Goal: Task Accomplishment & Management: Use online tool/utility

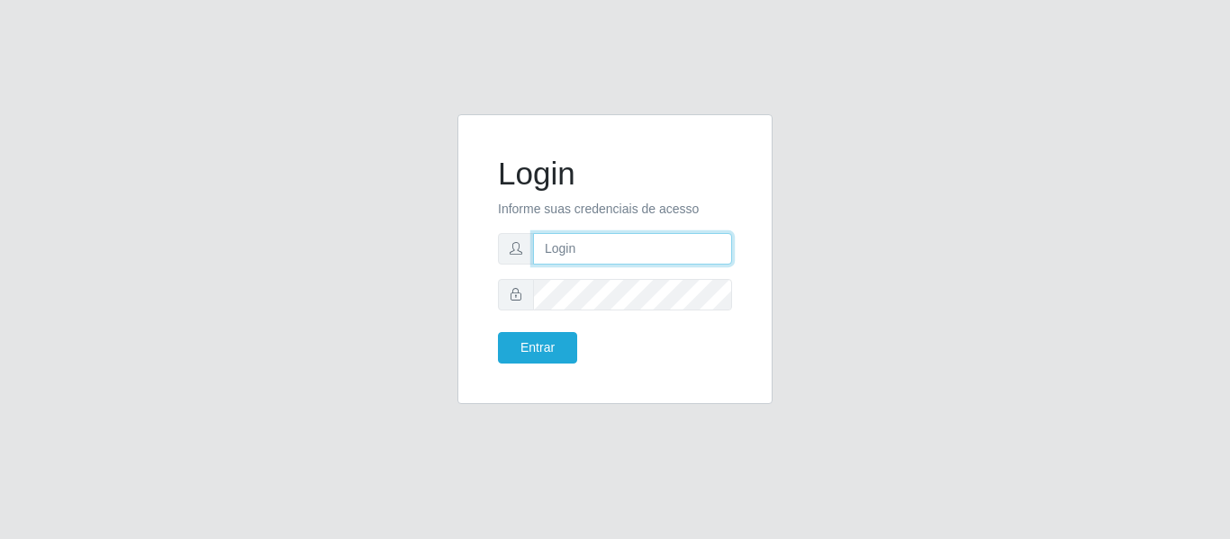
drag, startPoint x: 0, startPoint y: 0, endPoint x: 611, endPoint y: 243, distance: 657.7
click at [611, 243] on input "text" at bounding box center [632, 249] width 199 height 32
type input "[EMAIL_ADDRESS][DOMAIN_NAME]"
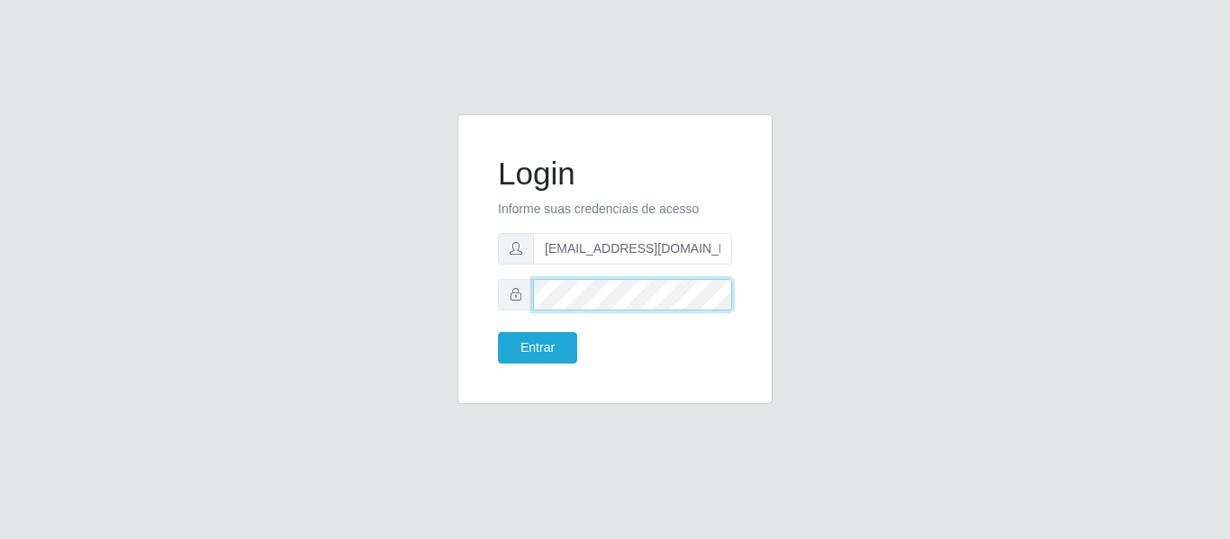
click at [498, 332] on button "Entrar" at bounding box center [537, 348] width 79 height 32
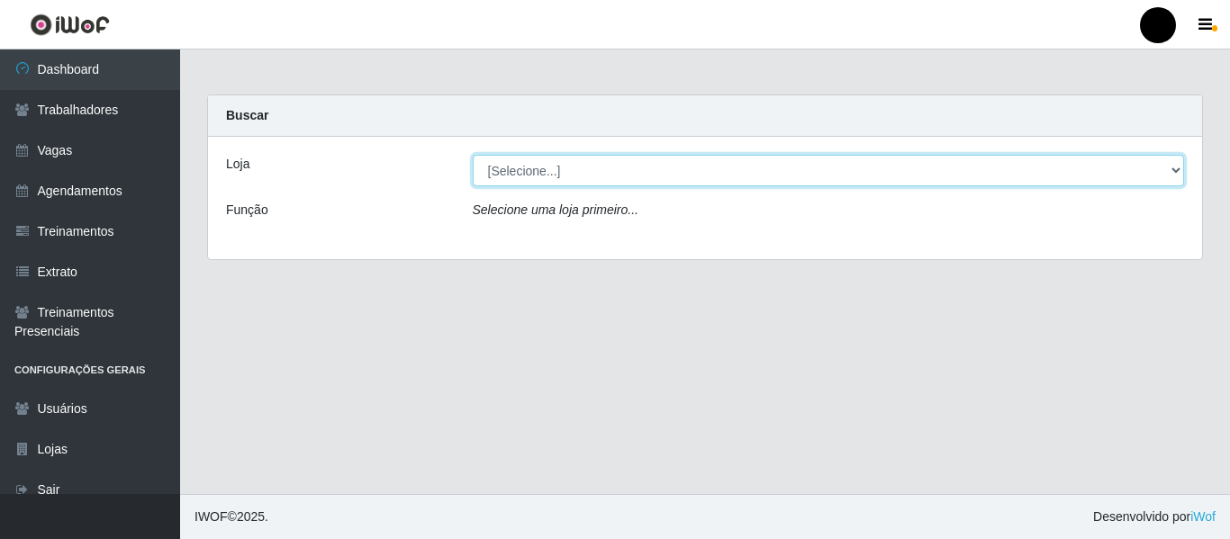
click at [1177, 171] on select "[Selecione...] SuperFácil Atacado - Emaús SuperFácil Atacado - Rodoviária Super…" at bounding box center [829, 171] width 712 height 32
select select "408"
click at [473, 155] on select "[Selecione...] SuperFácil Atacado - Emaús SuperFácil Atacado - Rodoviária Super…" at bounding box center [829, 171] width 712 height 32
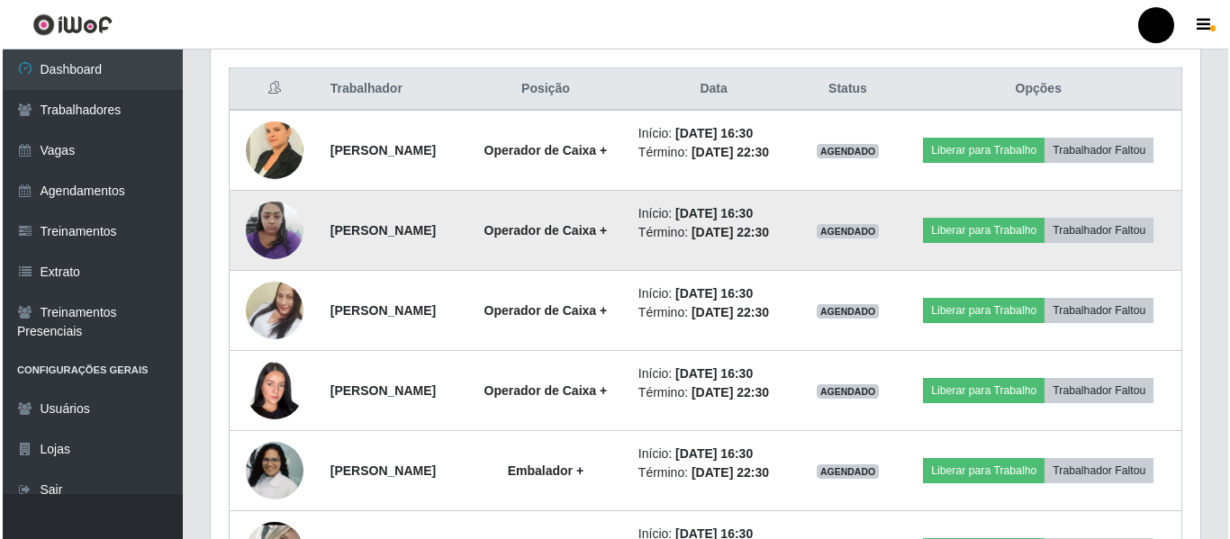
scroll to position [636, 0]
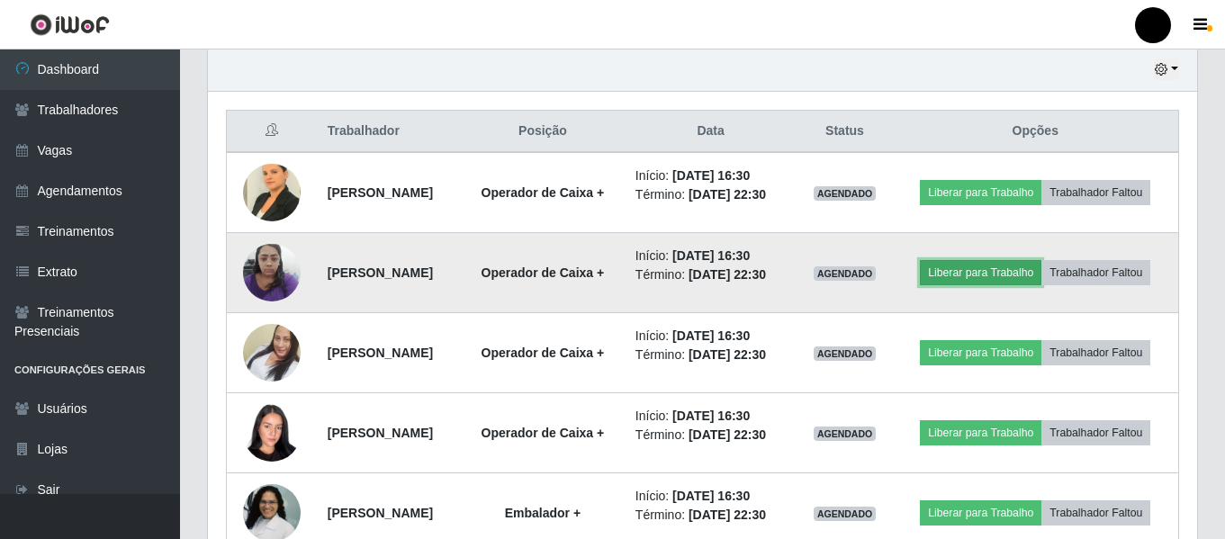
click at [994, 273] on button "Liberar para Trabalho" at bounding box center [981, 272] width 122 height 25
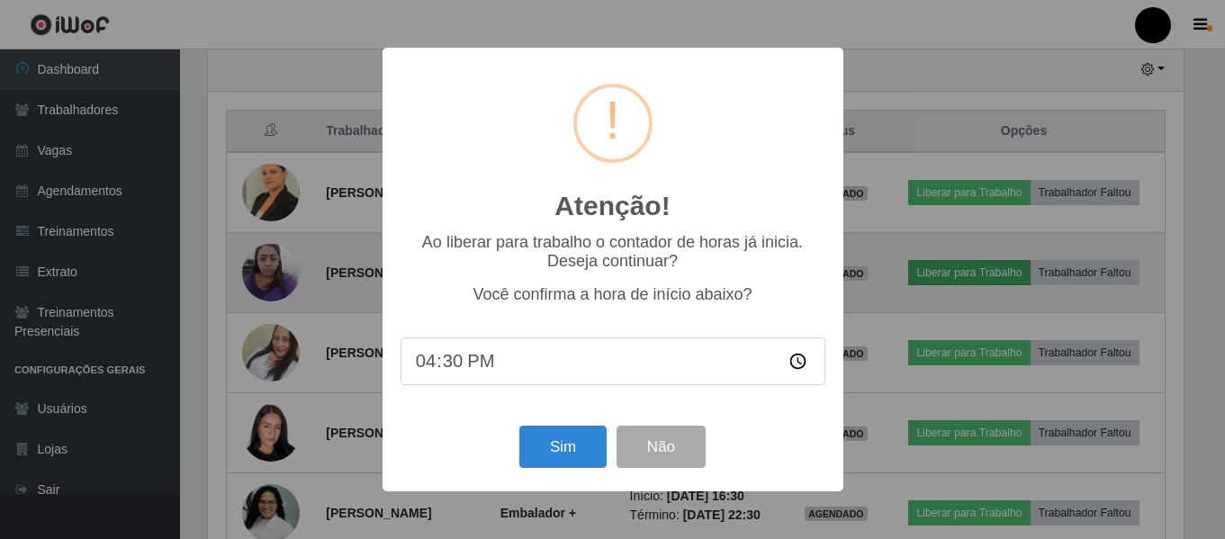
scroll to position [374, 980]
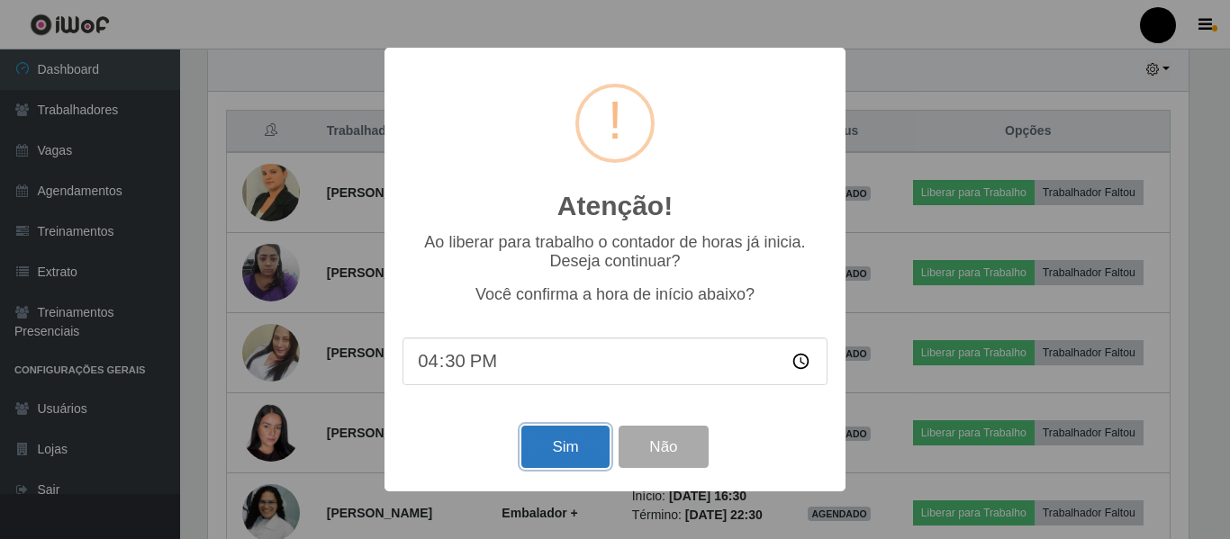
click at [566, 455] on button "Sim" at bounding box center [564, 447] width 87 height 42
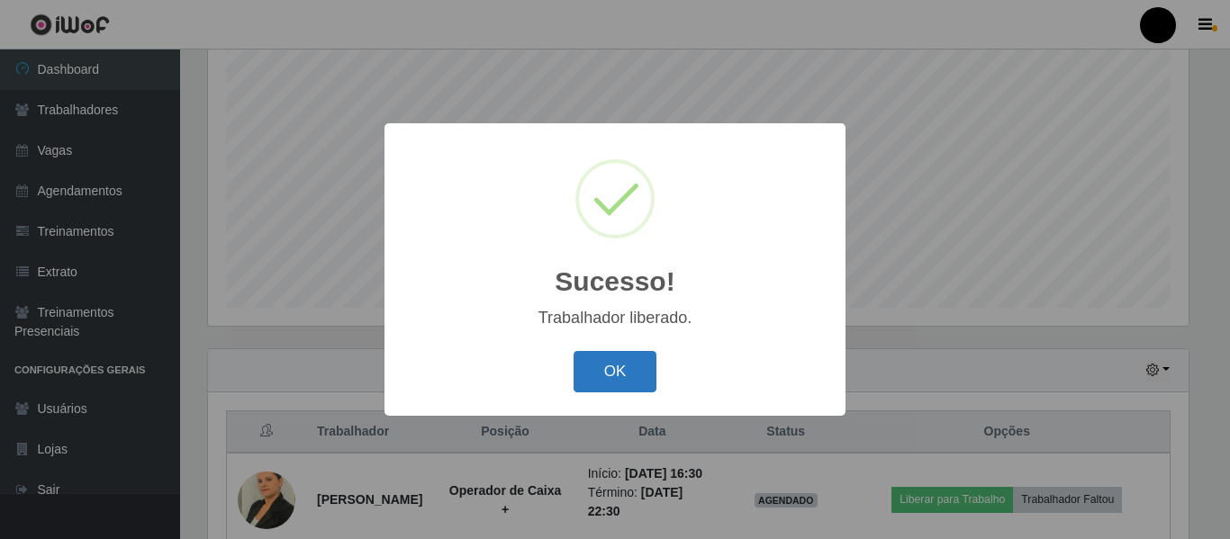
click at [614, 371] on button "OK" at bounding box center [615, 372] width 84 height 42
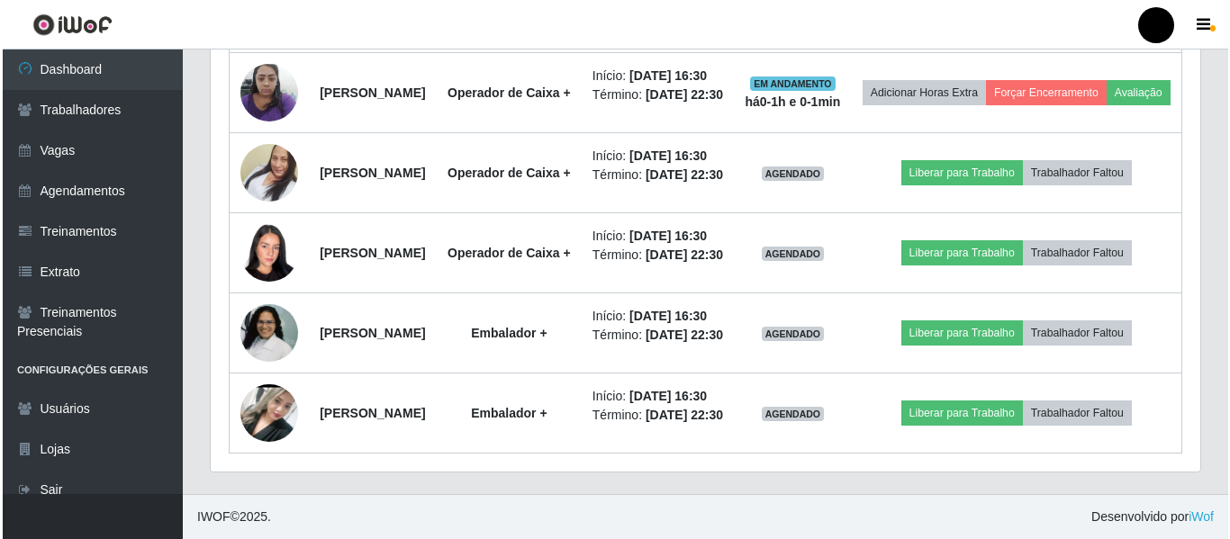
scroll to position [876, 0]
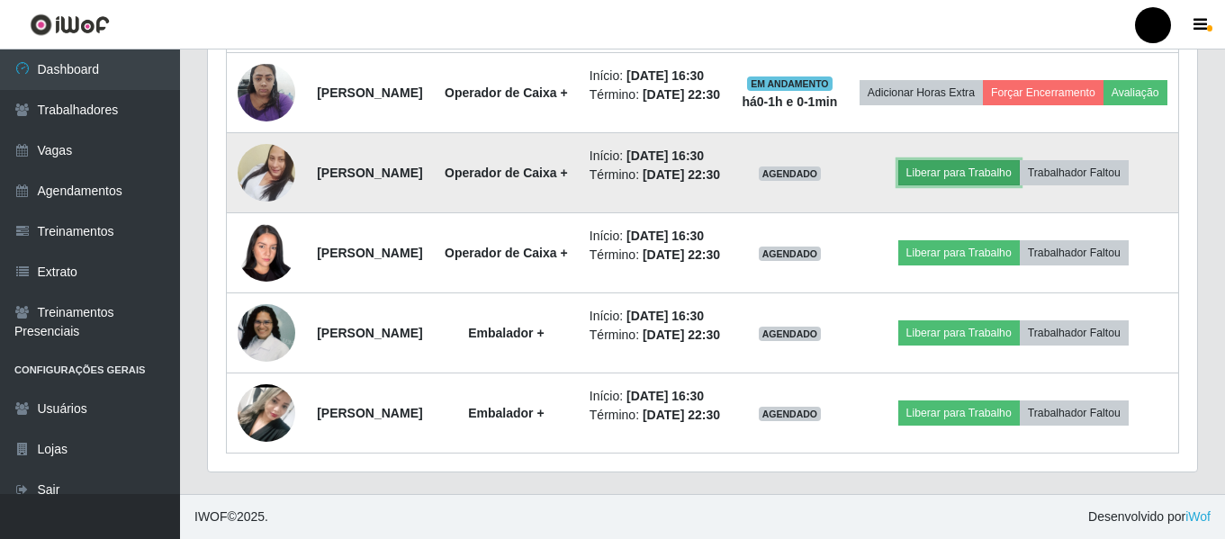
click at [990, 185] on button "Liberar para Trabalho" at bounding box center [959, 172] width 122 height 25
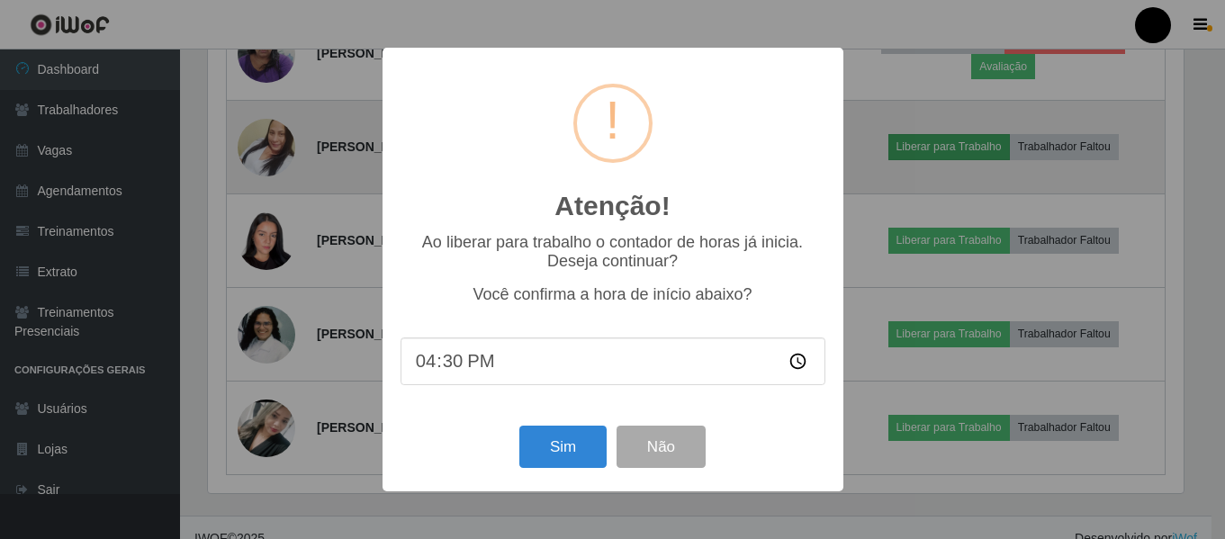
scroll to position [374, 980]
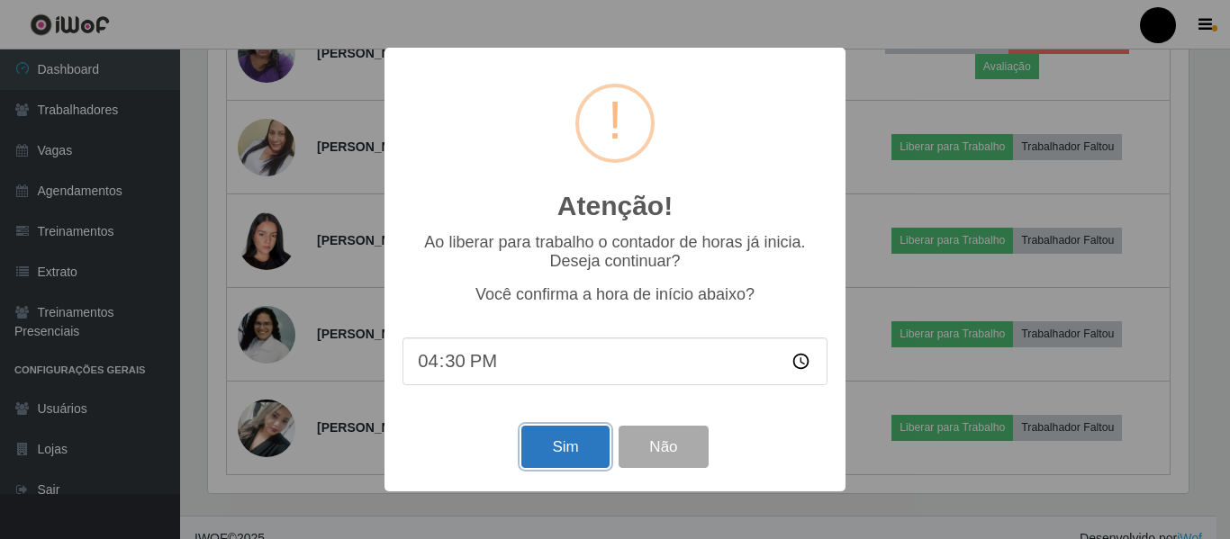
click at [553, 448] on button "Sim" at bounding box center [564, 447] width 87 height 42
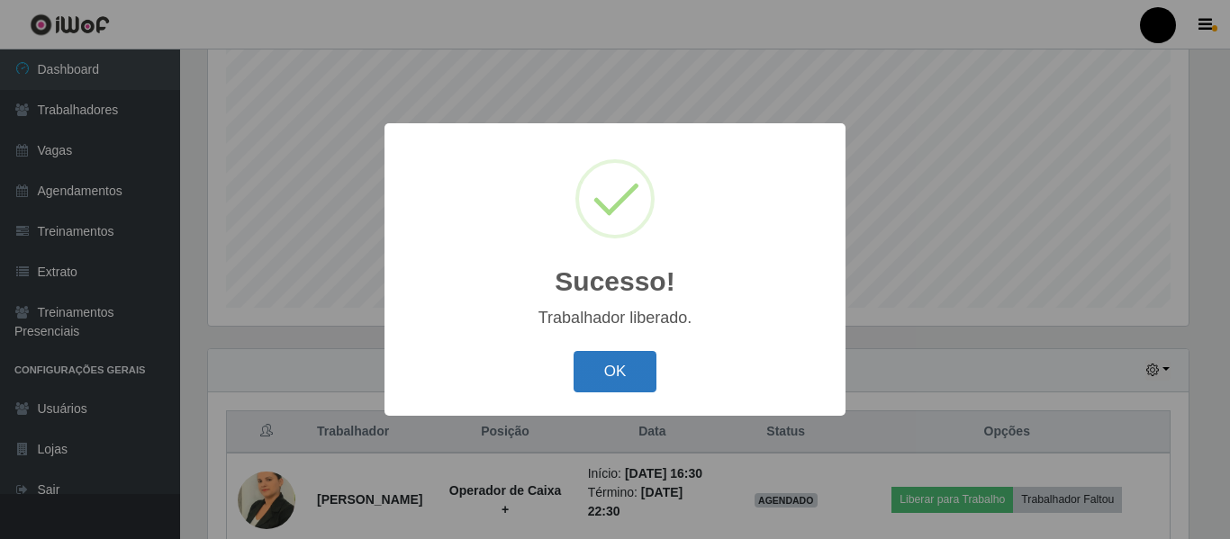
click at [616, 382] on button "OK" at bounding box center [615, 372] width 84 height 42
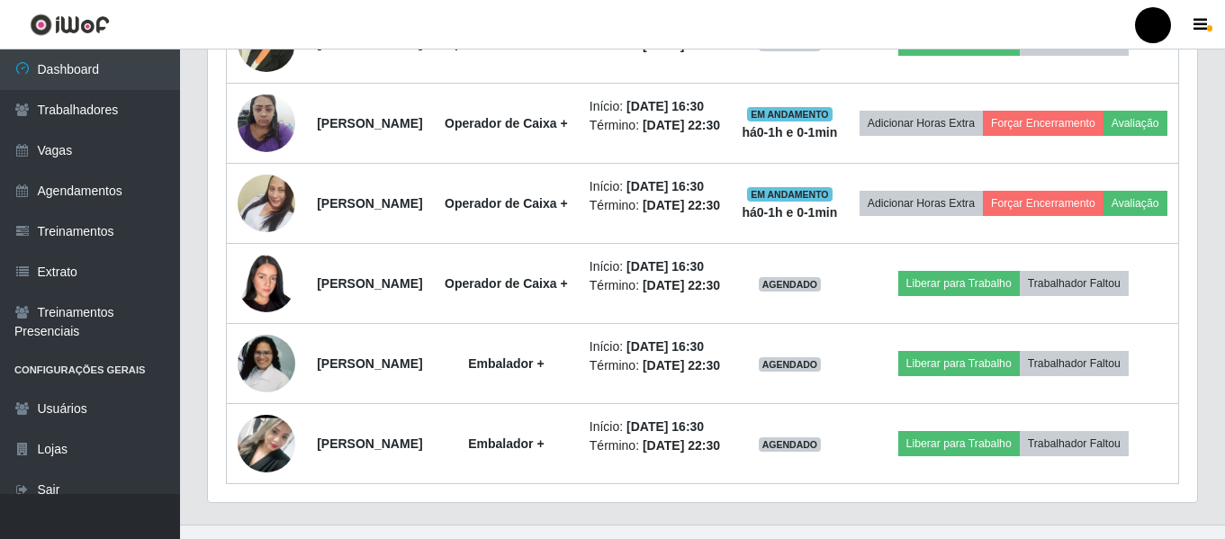
scroll to position [876, 0]
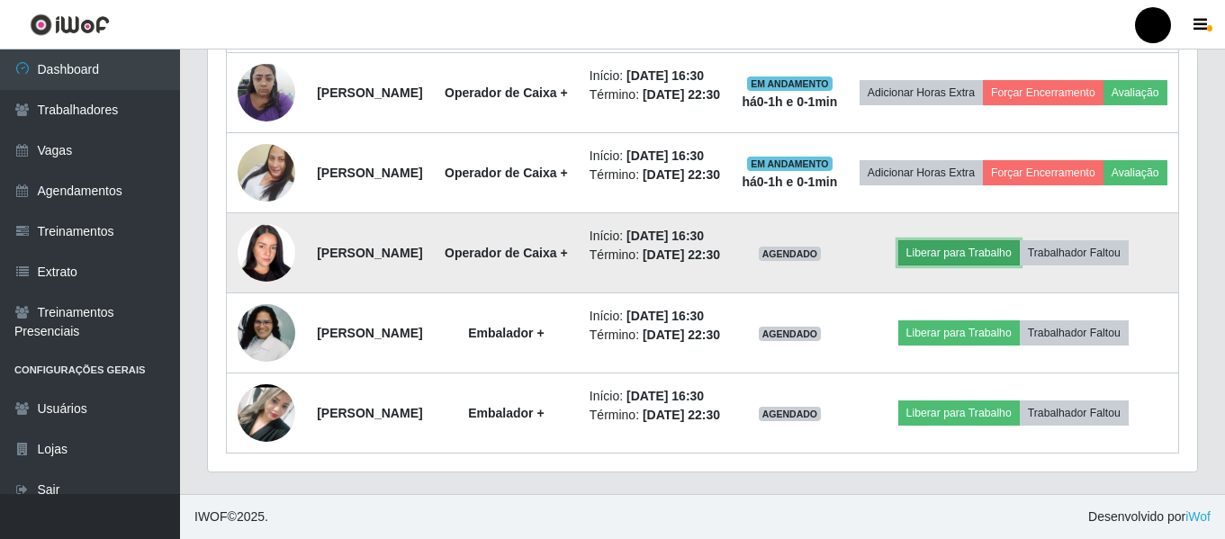
click at [961, 266] on button "Liberar para Trabalho" at bounding box center [959, 252] width 122 height 25
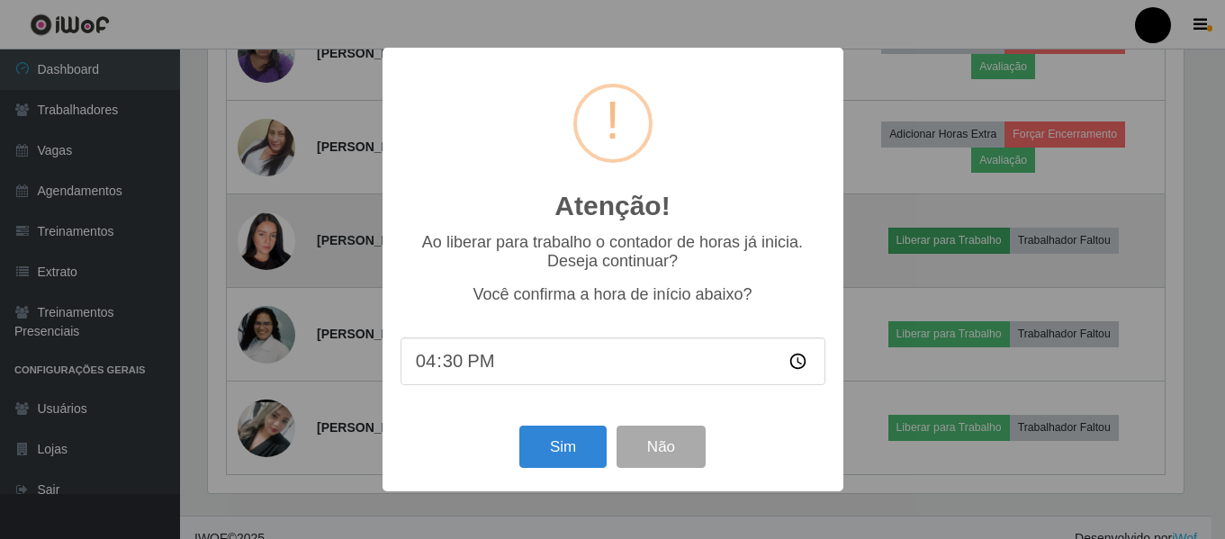
scroll to position [374, 980]
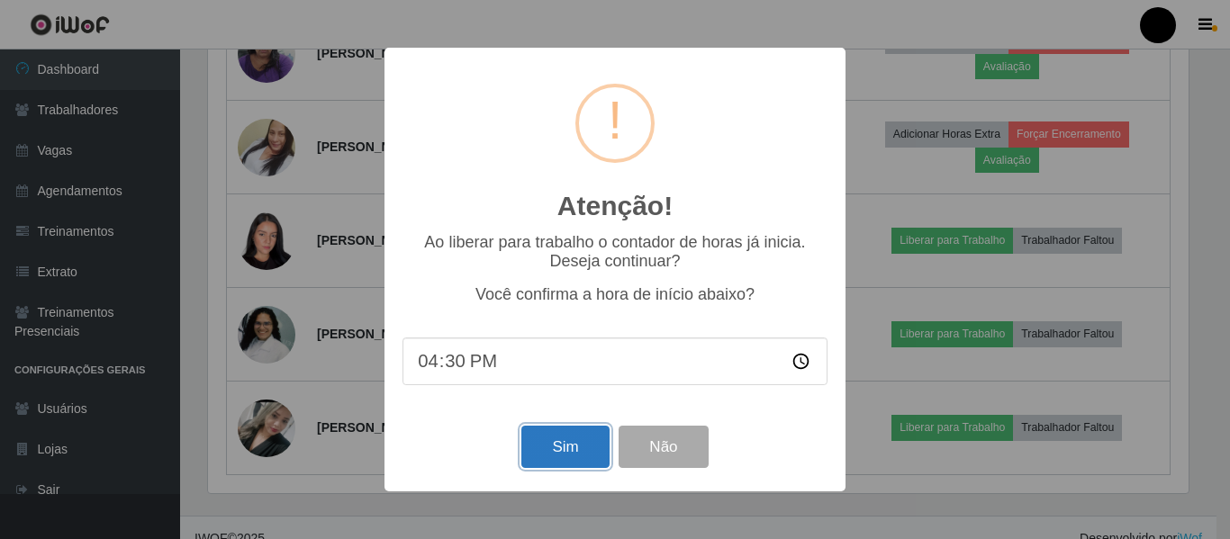
click at [560, 447] on button "Sim" at bounding box center [564, 447] width 87 height 42
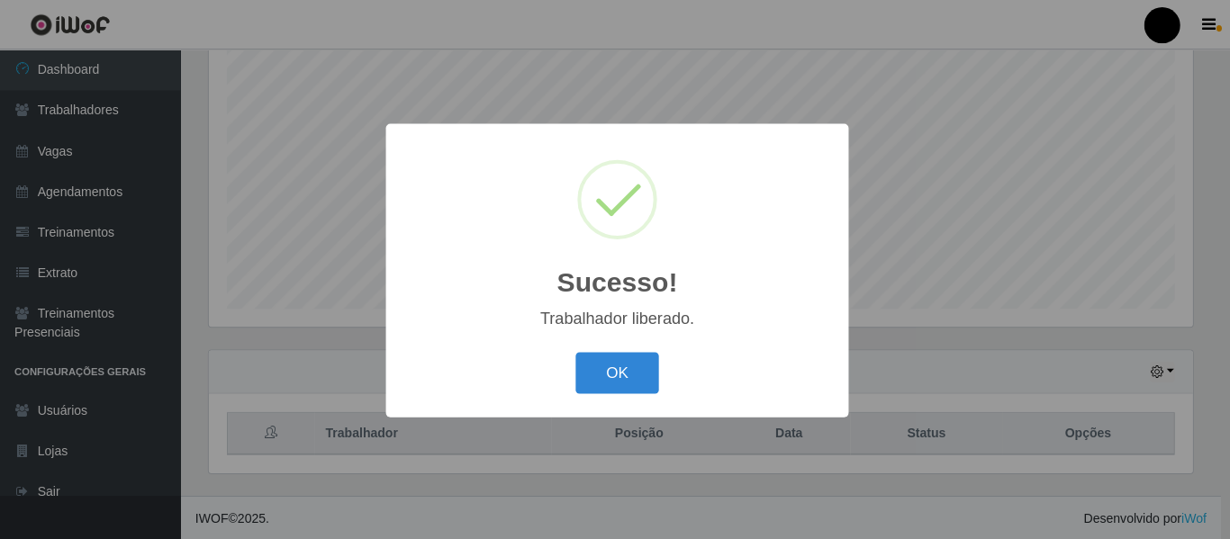
scroll to position [0, 0]
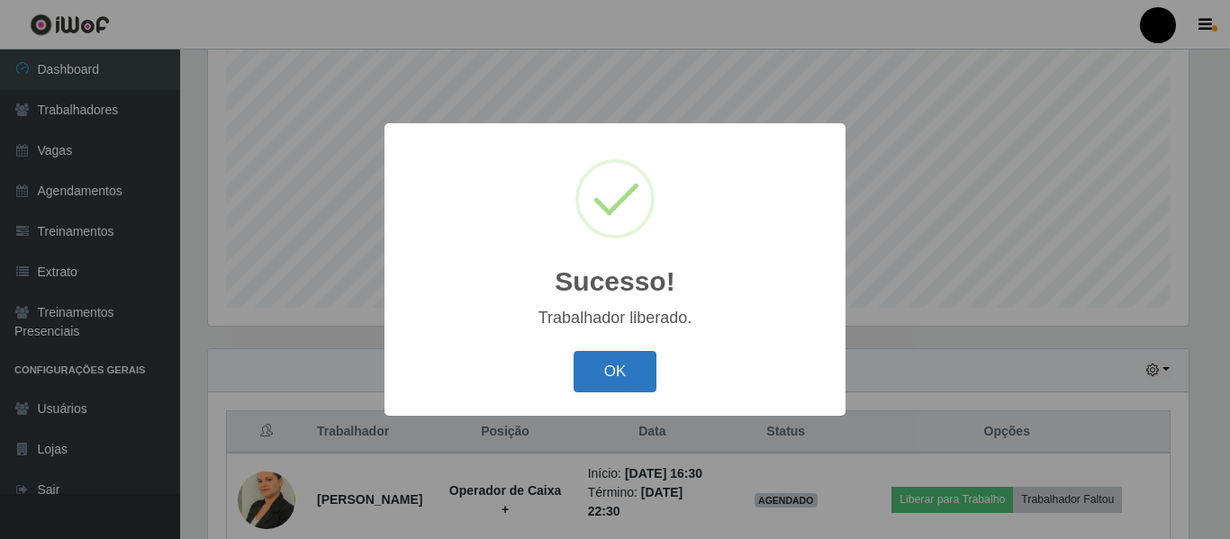
click at [614, 374] on button "OK" at bounding box center [615, 372] width 84 height 42
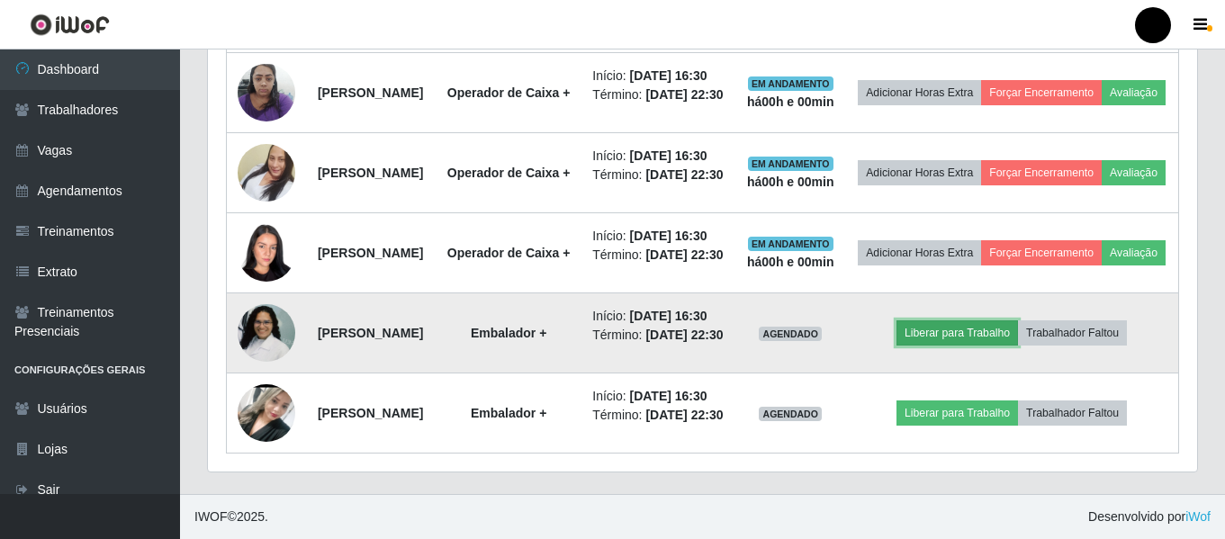
click at [974, 331] on button "Liberar para Trabalho" at bounding box center [958, 332] width 122 height 25
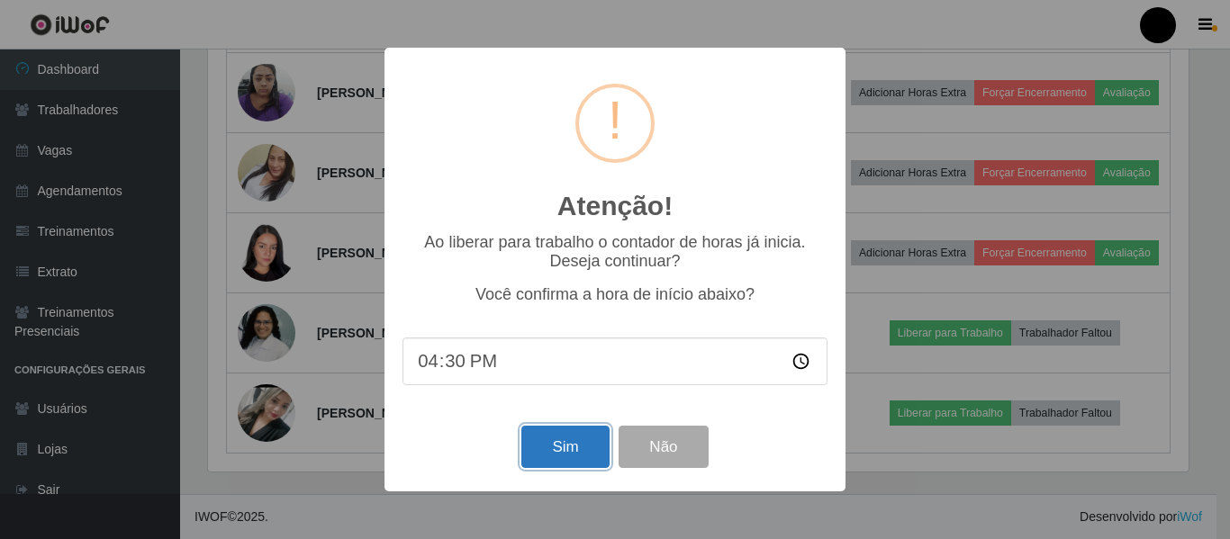
drag, startPoint x: 545, startPoint y: 450, endPoint x: 550, endPoint y: 442, distance: 9.3
click at [547, 448] on button "Sim" at bounding box center [564, 447] width 87 height 42
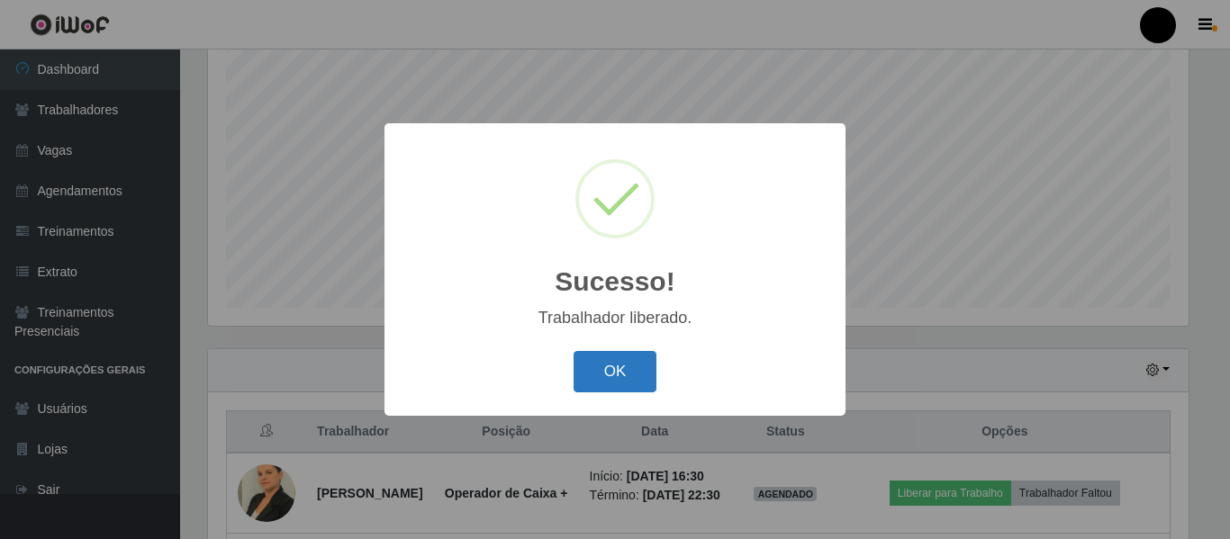
click at [613, 381] on button "OK" at bounding box center [615, 372] width 84 height 42
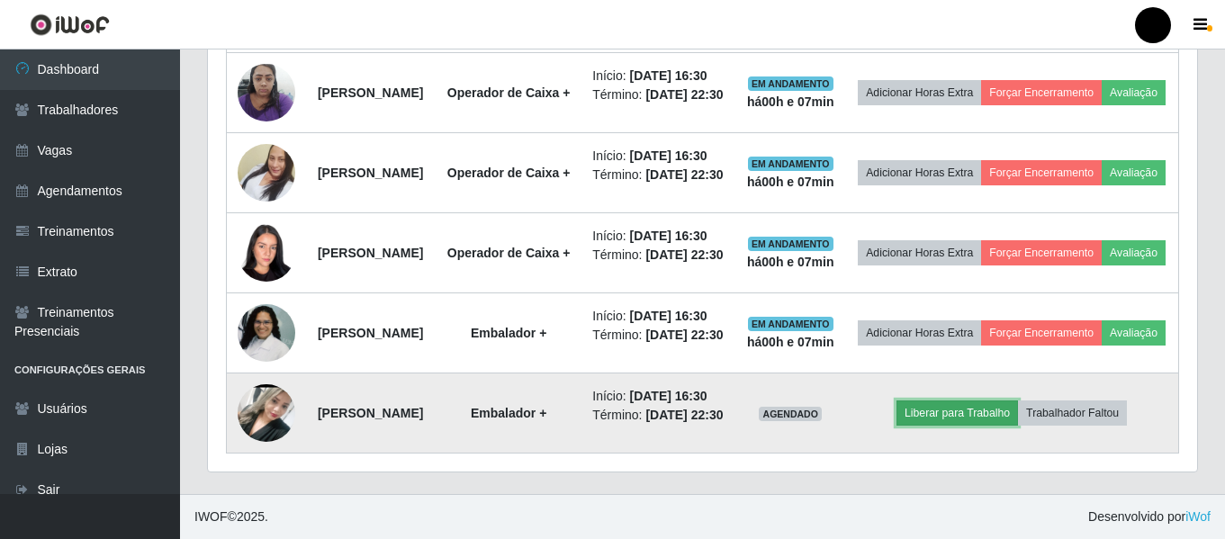
click at [966, 401] on button "Liberar para Trabalho" at bounding box center [958, 413] width 122 height 25
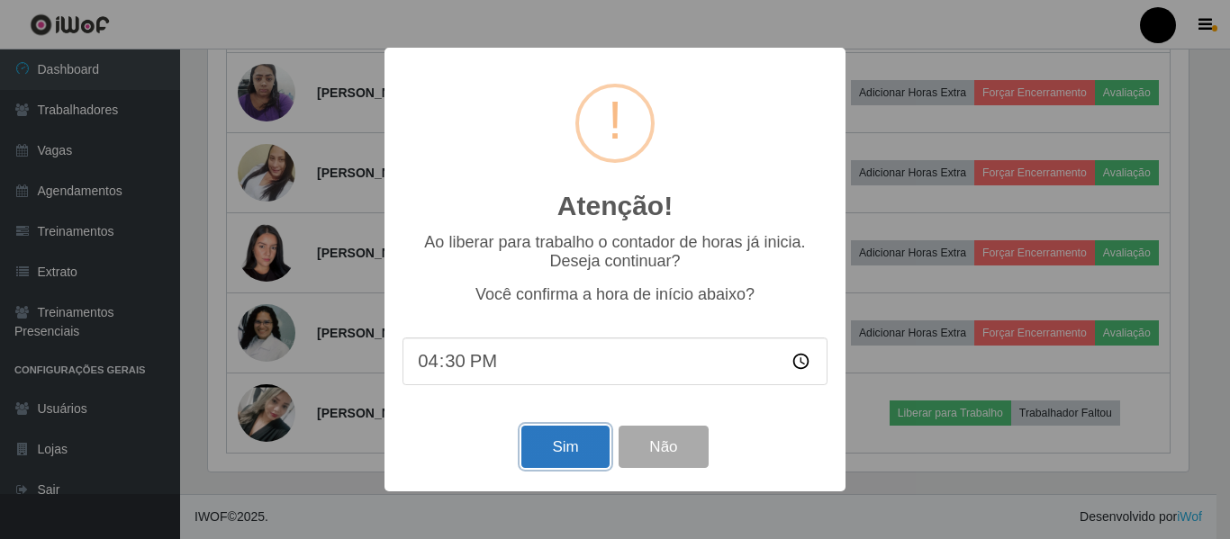
click at [557, 446] on button "Sim" at bounding box center [564, 447] width 87 height 42
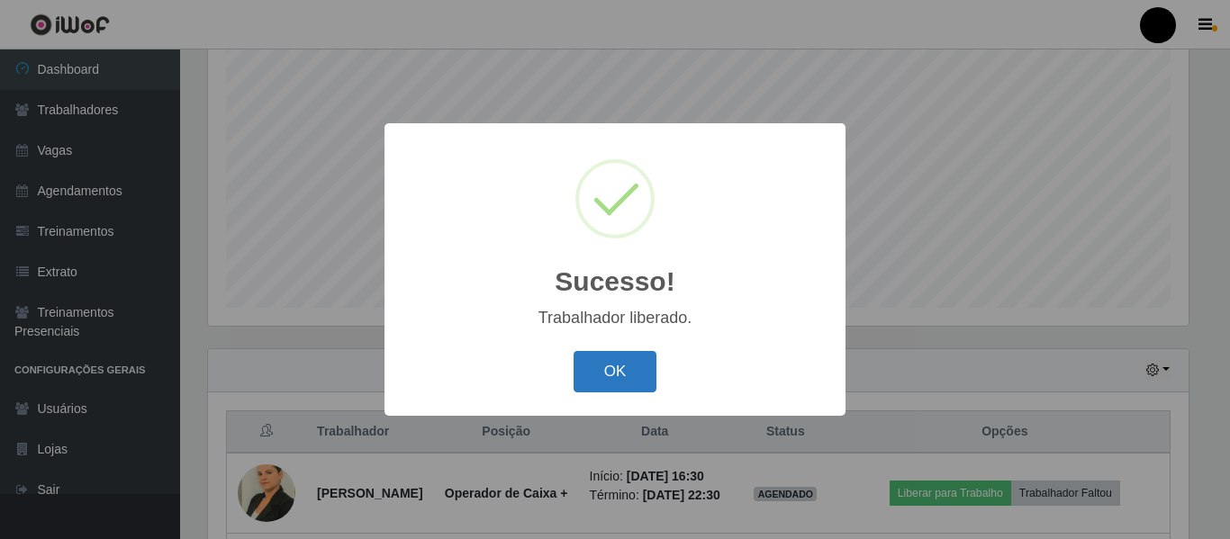
click at [617, 368] on button "OK" at bounding box center [615, 372] width 84 height 42
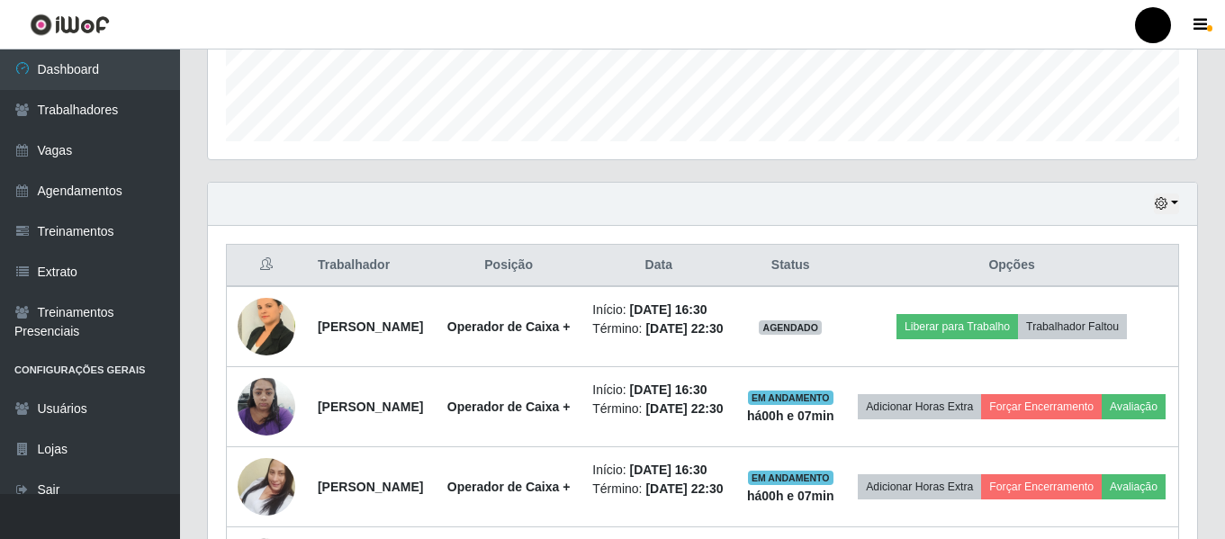
scroll to position [516, 0]
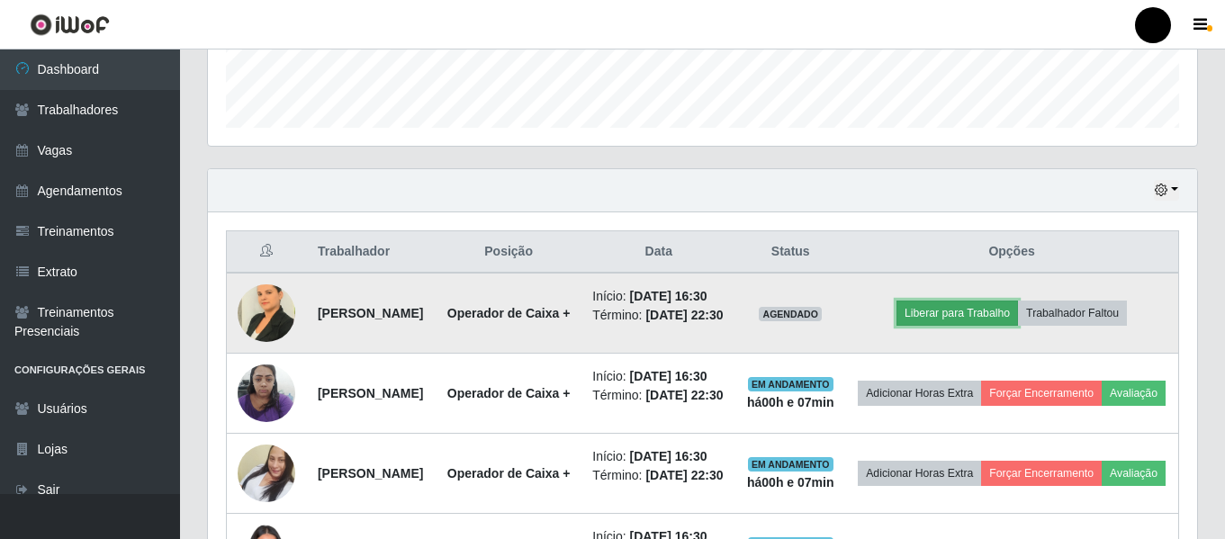
click at [982, 326] on button "Liberar para Trabalho" at bounding box center [958, 313] width 122 height 25
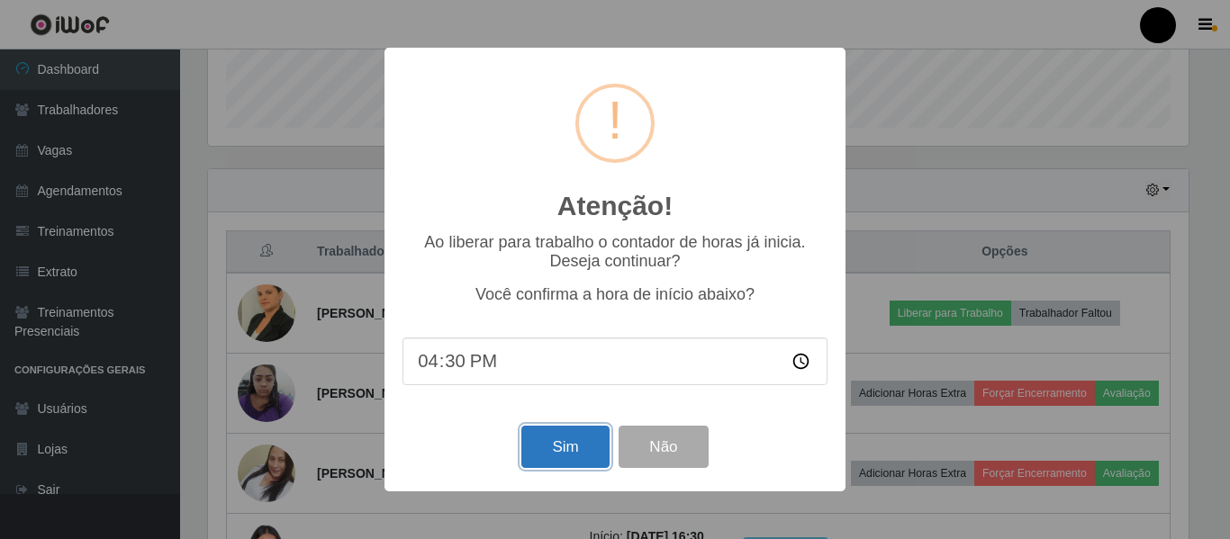
click at [548, 453] on button "Sim" at bounding box center [564, 447] width 87 height 42
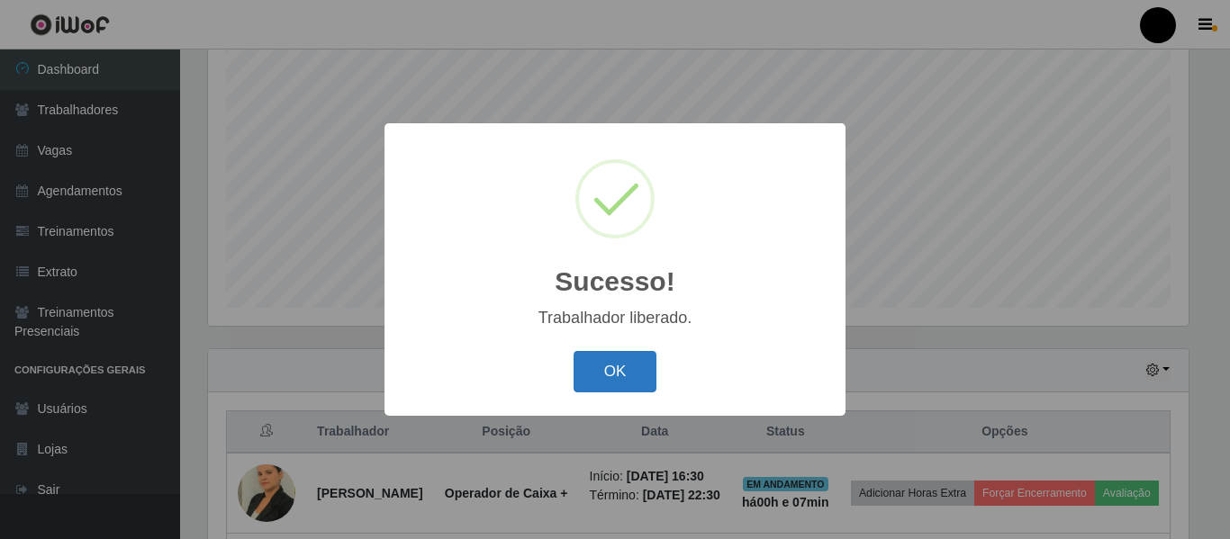
drag, startPoint x: 625, startPoint y: 373, endPoint x: 641, endPoint y: 373, distance: 16.2
click at [629, 373] on button "OK" at bounding box center [615, 372] width 84 height 42
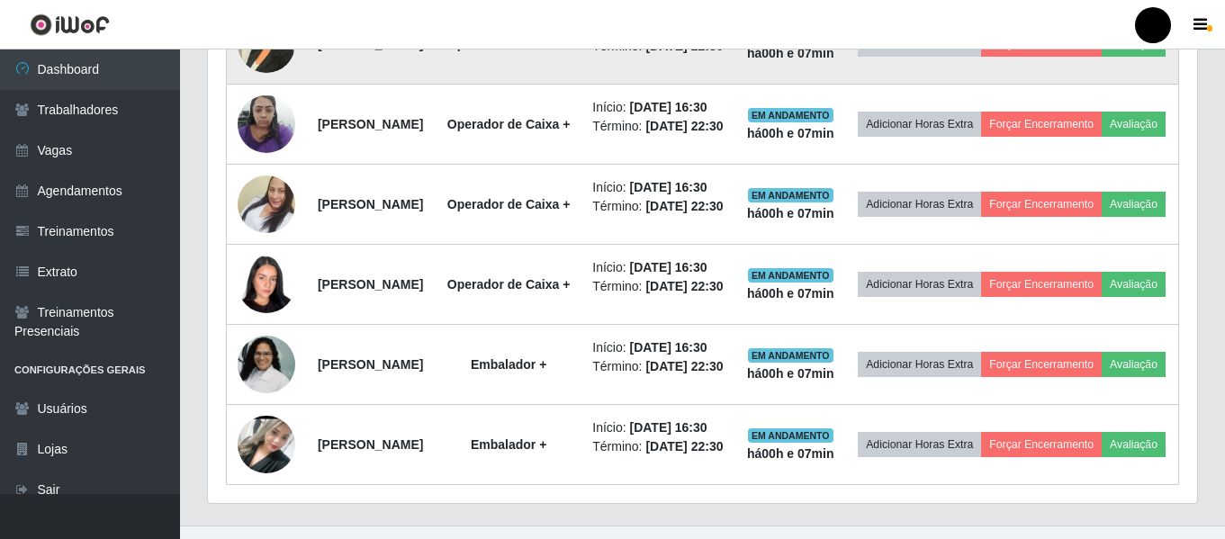
scroll to position [786, 0]
